Goal: Find specific page/section

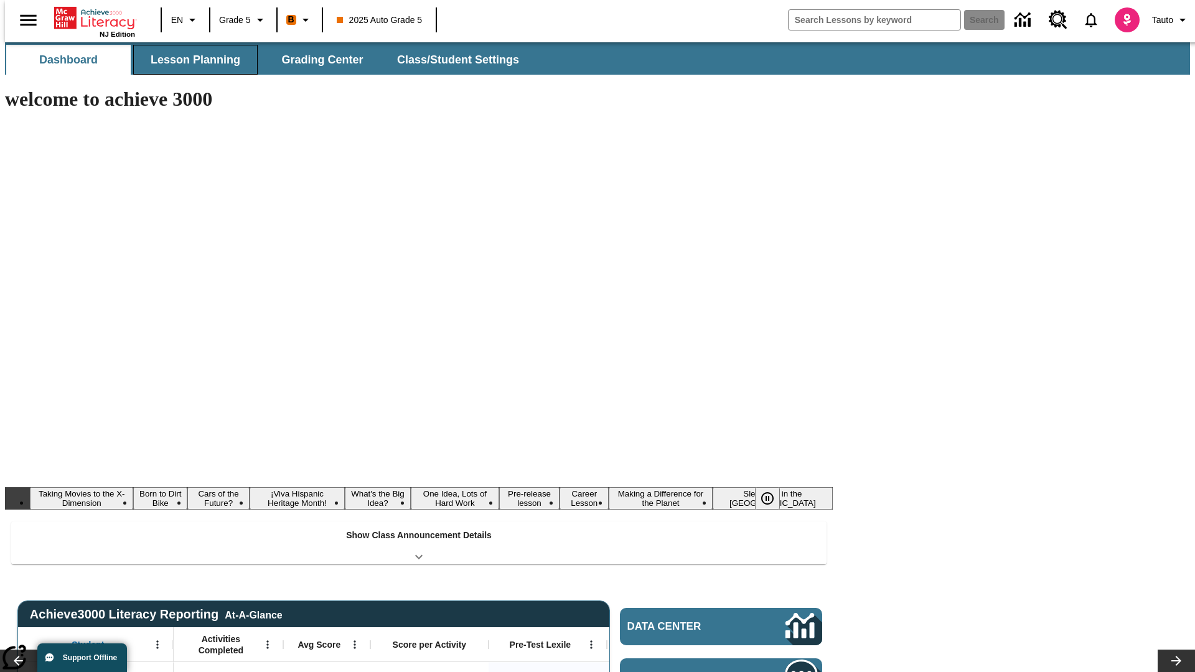
click at [190, 60] on button "Lesson Planning" at bounding box center [195, 60] width 124 height 30
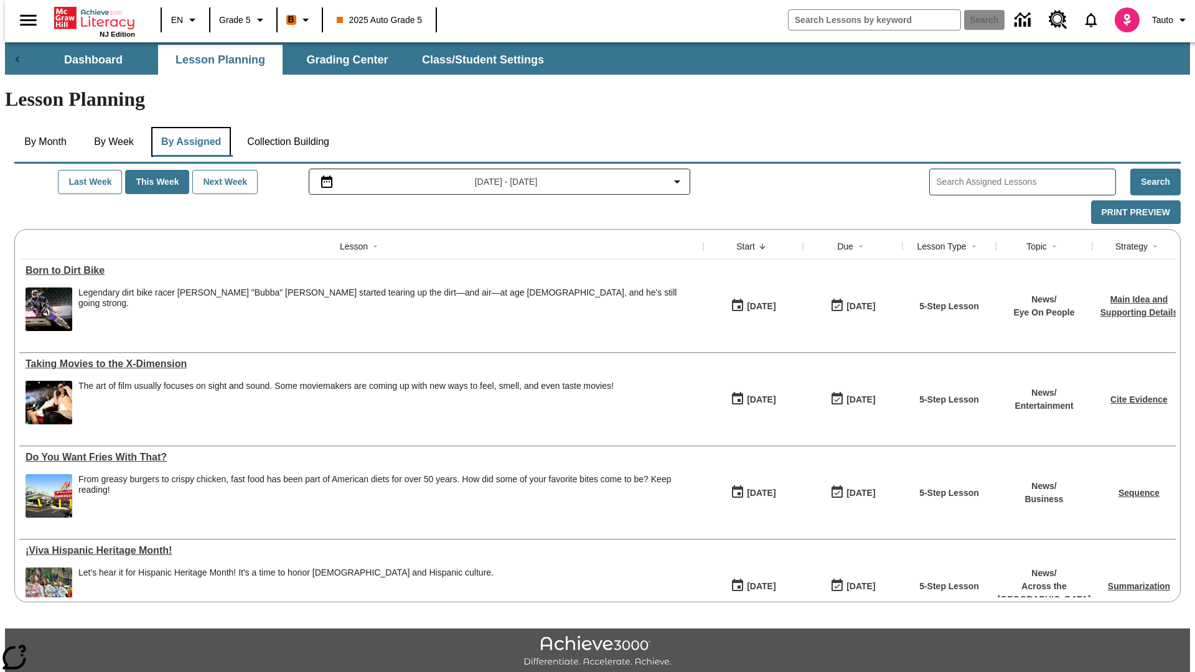
click at [188, 127] on button "By Assigned" at bounding box center [191, 142] width 80 height 30
type input "CVC Short Vowels Lesson 2"
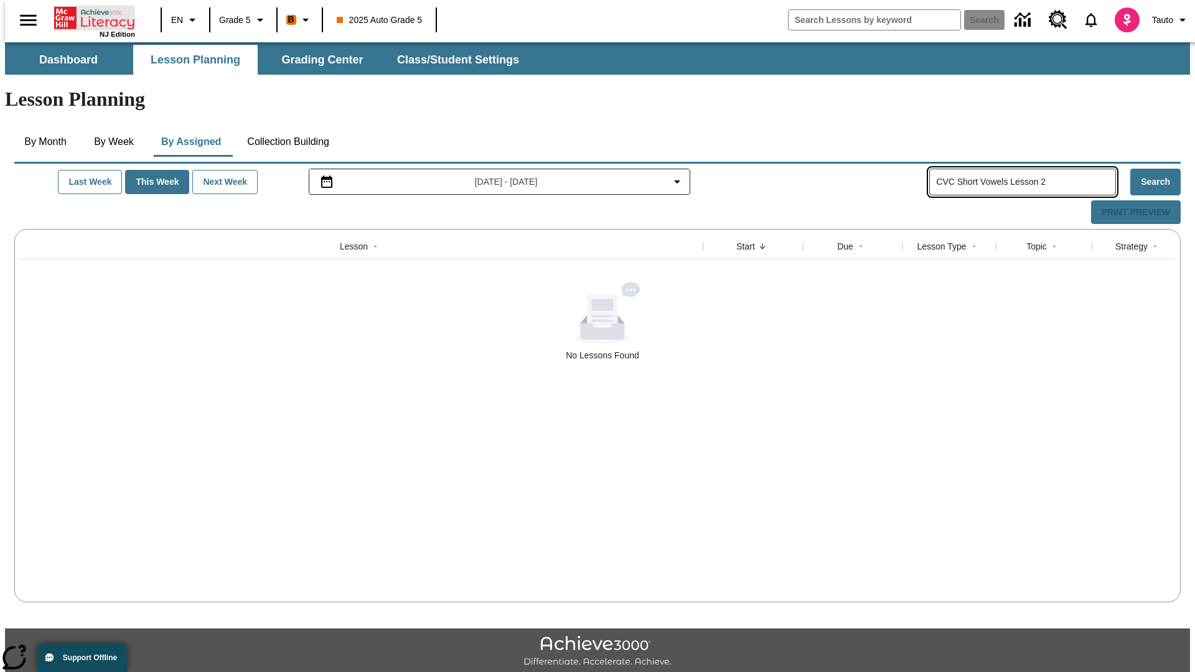
click at [90, 17] on icon "Home" at bounding box center [95, 18] width 83 height 25
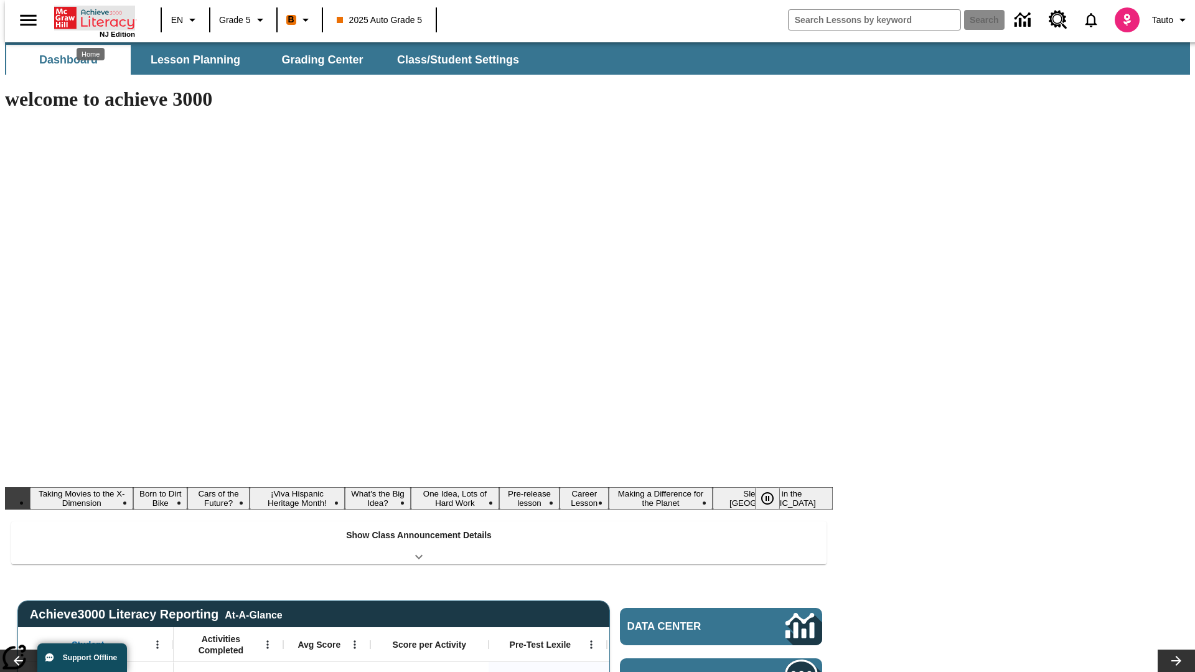
type input "-1"
